Goal: Find specific page/section: Find specific page/section

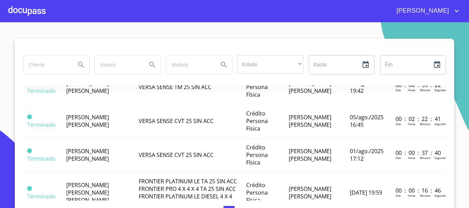
scroll to position [480, 0]
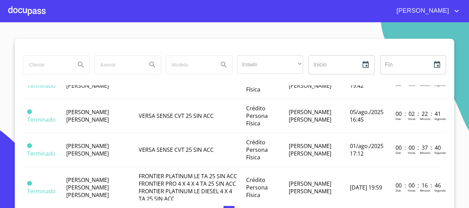
click at [34, 18] on div at bounding box center [26, 11] width 37 height 22
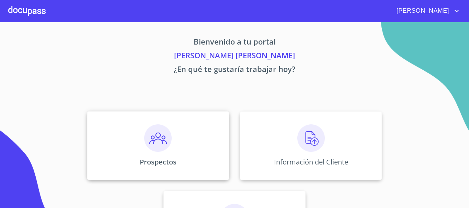
click at [154, 152] on div "Prospectos" at bounding box center [158, 146] width 142 height 69
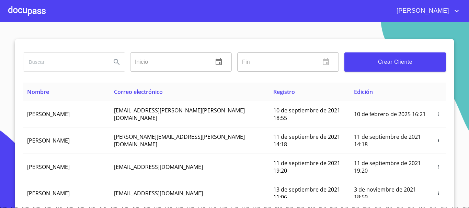
click at [63, 65] on input "search" at bounding box center [64, 62] width 82 height 19
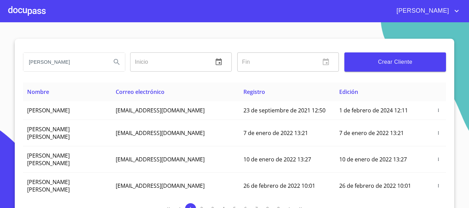
click at [66, 62] on input "[PERSON_NAME]" at bounding box center [64, 62] width 82 height 19
type input "[PERSON_NAME]"
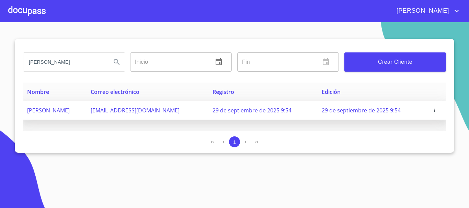
click at [70, 108] on span "[PERSON_NAME]" at bounding box center [48, 111] width 43 height 8
